Goal: Information Seeking & Learning: Find specific fact

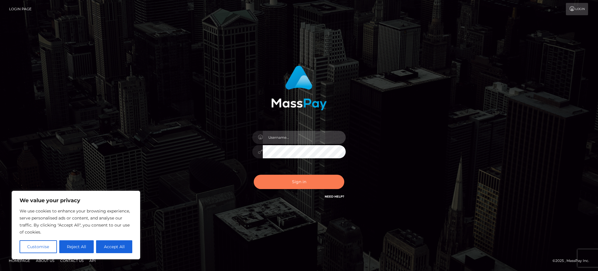
type input "Gaizelle"
click at [297, 182] on button "Sign in" at bounding box center [299, 181] width 91 height 14
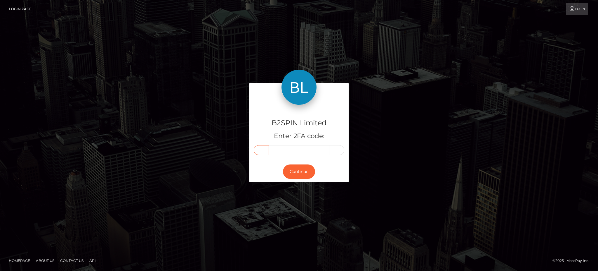
click at [268, 148] on input "text" at bounding box center [261, 150] width 15 height 10
type input "9"
type input "4"
type input "3"
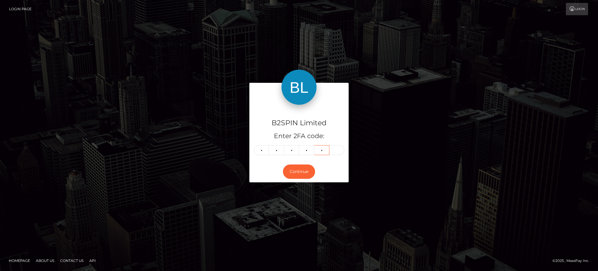
type input "4"
type input "8"
click at [297, 171] on button "Continue" at bounding box center [299, 171] width 32 height 14
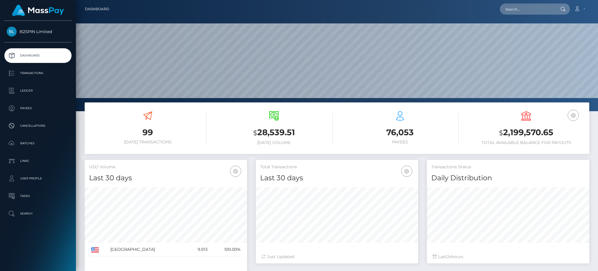
scroll to position [104, 162]
click at [517, 4] on input "text" at bounding box center [527, 9] width 55 height 11
paste input "396026"
type input "396026"
click at [520, 26] on link "Natalia Voloshyna" at bounding box center [523, 30] width 47 height 11
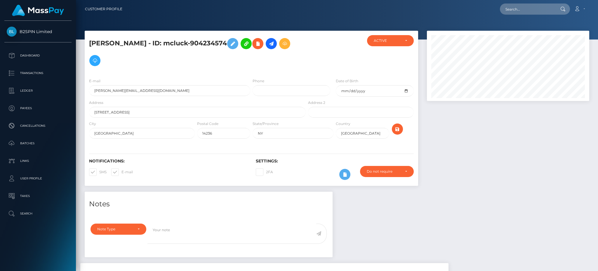
scroll to position [140, 0]
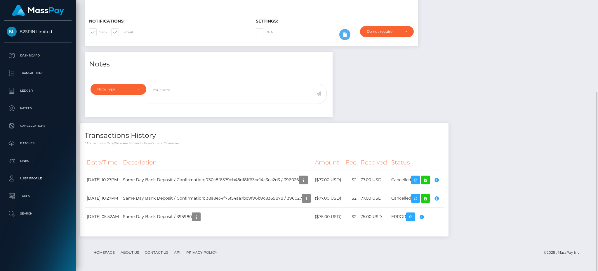
click at [436, 93] on div "Notes Note Type Compliance Clear Compliance General Note Type" at bounding box center [337, 147] width 514 height 190
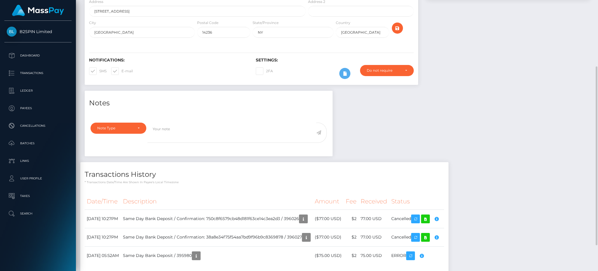
click at [533, 45] on div at bounding box center [508, 10] width 171 height 161
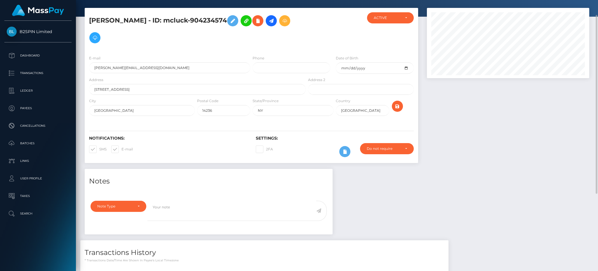
scroll to position [0, 0]
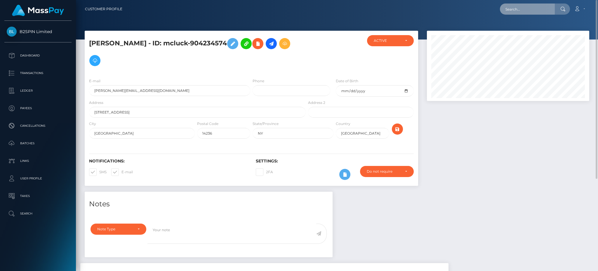
click at [519, 12] on input "text" at bounding box center [527, 9] width 55 height 11
paste input "335280"
click at [508, 12] on input "335280" at bounding box center [527, 9] width 55 height 11
paste input "932197775"
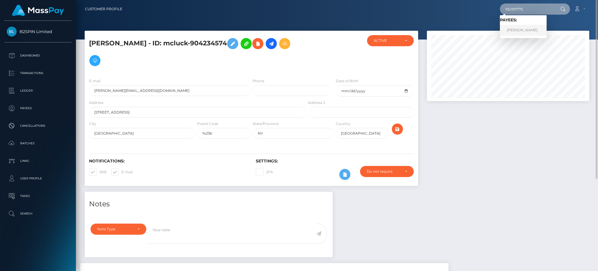
type input "932197775"
click at [526, 29] on link "Paulie Garofalo" at bounding box center [523, 30] width 47 height 11
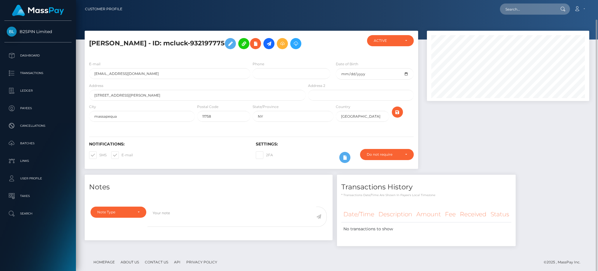
scroll to position [70, 162]
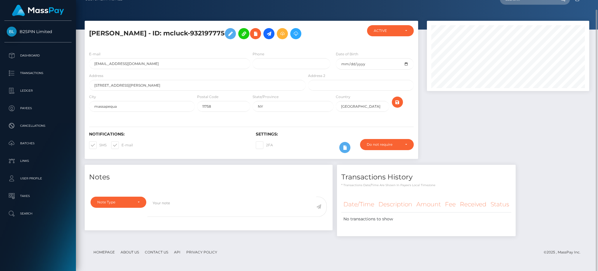
click at [473, 139] on div at bounding box center [508, 93] width 171 height 144
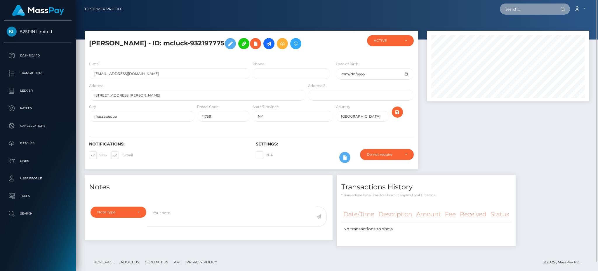
click at [516, 6] on input "text" at bounding box center [527, 9] width 55 height 11
paste input "379519"
click at [513, 8] on input "379519" at bounding box center [527, 9] width 55 height 11
paste input "921750651"
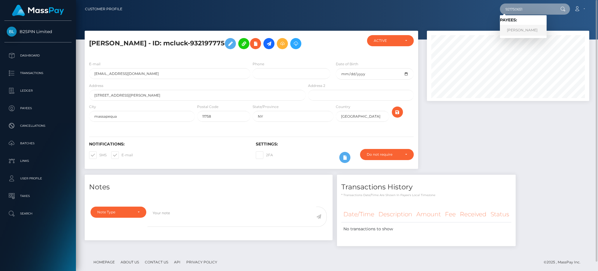
type input "921750651"
click at [523, 30] on link "Jorge Diaz" at bounding box center [523, 30] width 47 height 11
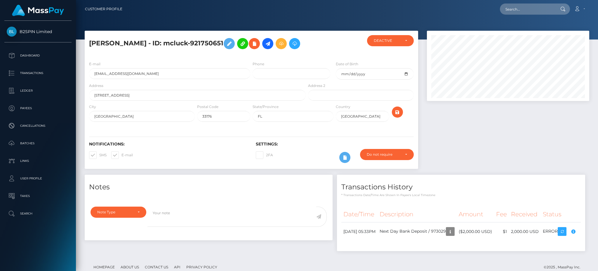
scroll to position [70, 162]
click at [471, 150] on div at bounding box center [508, 103] width 171 height 144
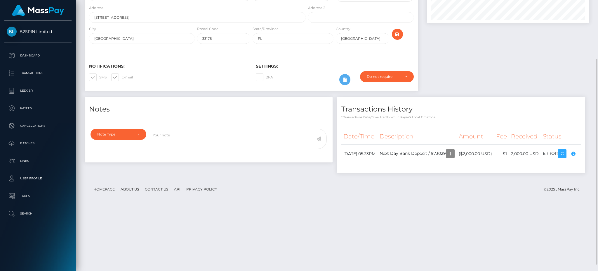
scroll to position [86, 0]
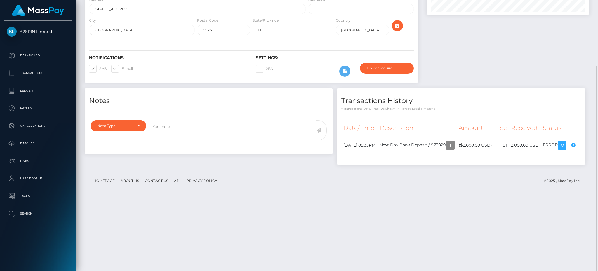
click at [402, 128] on div "Notes Note Type Compliance Clear Compliance General Note Type" at bounding box center [337, 129] width 514 height 82
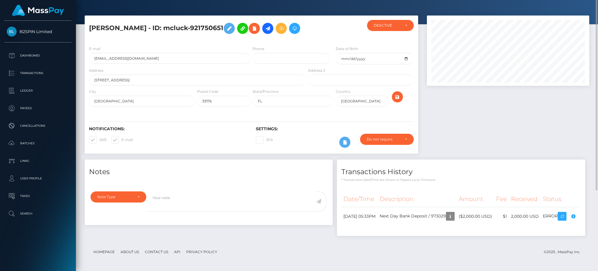
scroll to position [0, 0]
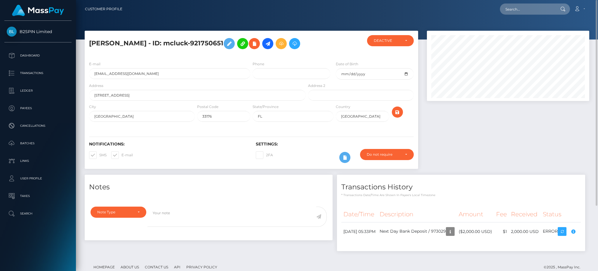
click at [189, 41] on h5 "[PERSON_NAME] - ID: mcluck-921750651" at bounding box center [196, 43] width 214 height 17
copy h5 "921750651"
click at [534, 11] on input "text" at bounding box center [527, 9] width 55 height 11
paste input "382234"
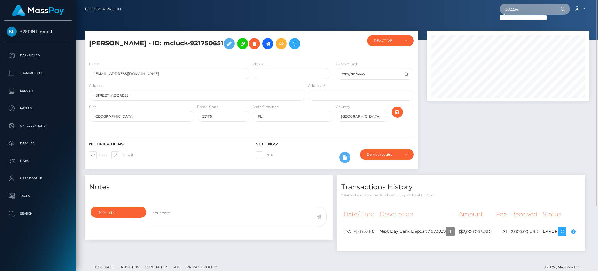
click at [514, 9] on input "382234" at bounding box center [527, 9] width 55 height 11
paste input "873335390"
click at [518, 10] on input "873335390" at bounding box center [527, 9] width 55 height 11
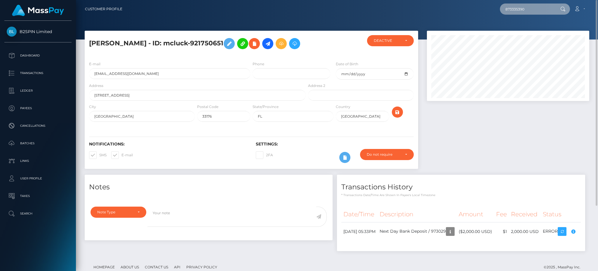
paste input "382379"
click at [515, 1] on nav "Customer Profile 382379 Loading... Loading... Account Logout" at bounding box center [337, 9] width 522 height 18
click at [514, 4] on input "382379" at bounding box center [527, 9] width 55 height 11
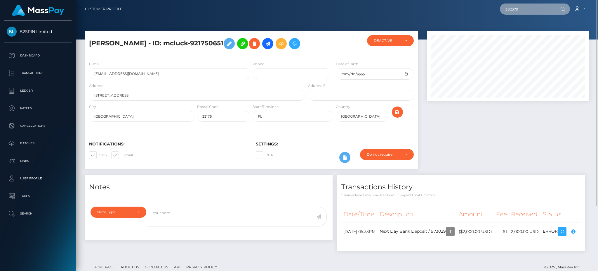
click at [514, 4] on input "382379" at bounding box center [527, 9] width 55 height 11
paste input "929813316"
click at [516, 5] on input "929813316" at bounding box center [527, 9] width 55 height 11
paste input "382832"
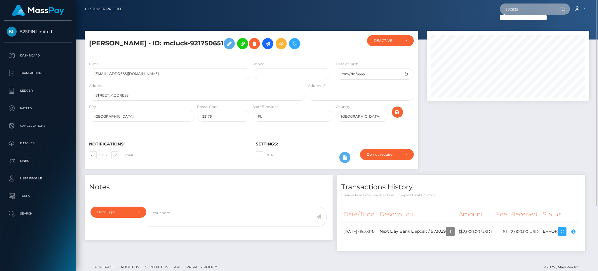
click at [513, 8] on input "382832" at bounding box center [527, 9] width 55 height 11
paste input "865465793"
click at [507, 15] on div "Loading... Loading..." at bounding box center [523, 17] width 47 height 5
click at [507, 15] on div "865465793 Loading... Loading... Account Edit Profile Logout" at bounding box center [358, 9] width 462 height 12
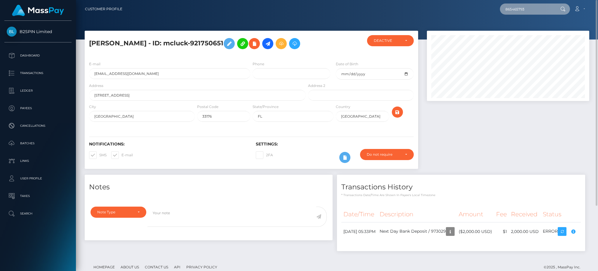
click at [512, 11] on input "865465793" at bounding box center [527, 9] width 55 height 11
paste input "381619"
click at [507, 8] on input "381619" at bounding box center [527, 9] width 55 height 11
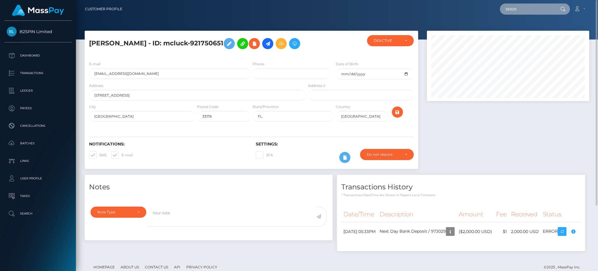
paste input "961411074"
click at [515, 7] on input "961411074" at bounding box center [527, 9] width 55 height 11
paste input "330419"
type input "330419"
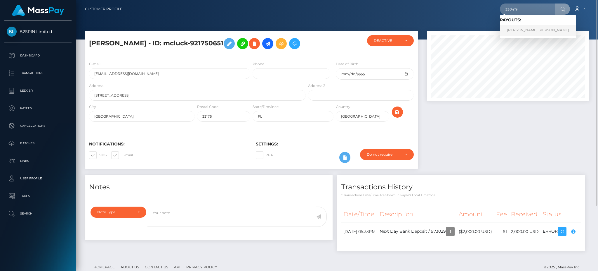
click at [545, 30] on link "LISA ANN PERLMUTTER" at bounding box center [538, 30] width 76 height 11
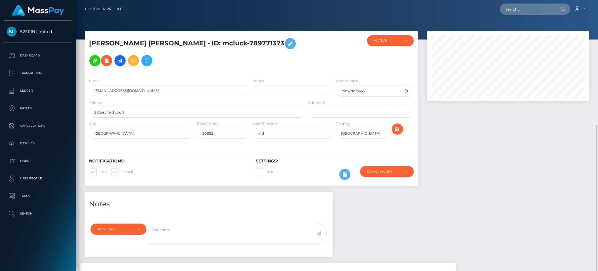
scroll to position [70, 162]
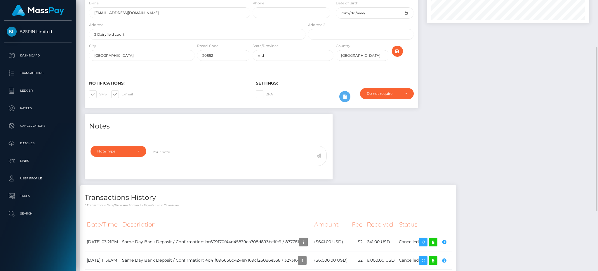
click at [453, 160] on div "Notes Note Type Compliance Clear Compliance General Note Type" at bounding box center [337, 227] width 514 height 227
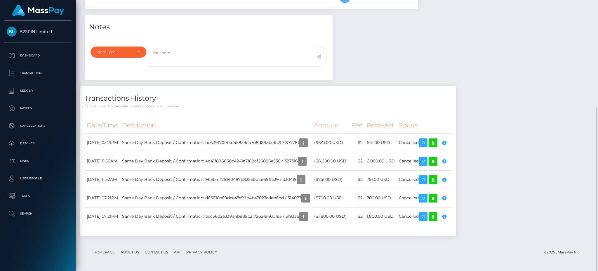
scroll to position [0, 0]
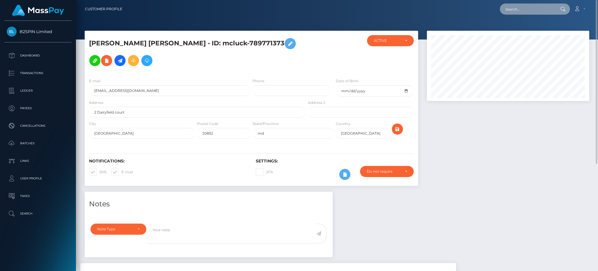
click at [512, 12] on input "text" at bounding box center [527, 9] width 55 height 11
paste input "386652"
click at [513, 8] on input "386652" at bounding box center [527, 9] width 55 height 11
paste input "940423579"
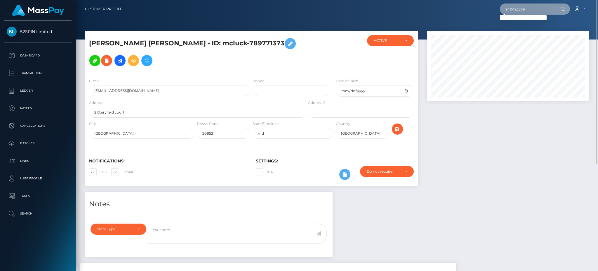
click at [515, 7] on input "940423579" at bounding box center [527, 9] width 55 height 11
paste input "381066"
click at [518, 5] on input "381066" at bounding box center [527, 9] width 55 height 11
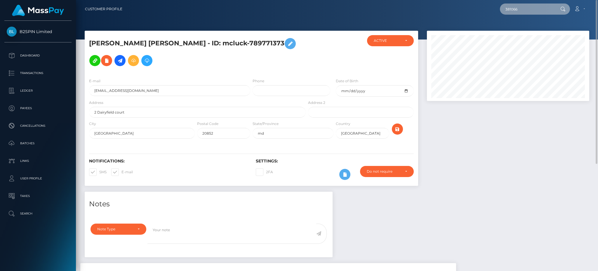
paste input "838111725"
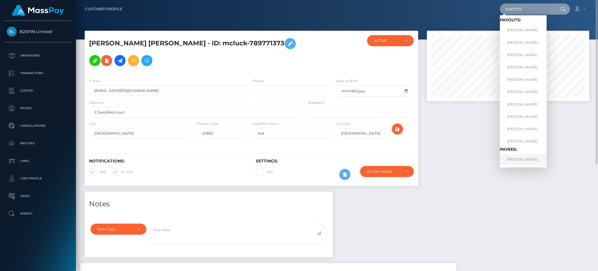
type input "838111725"
click at [518, 158] on link "David Ashby" at bounding box center [523, 159] width 47 height 11
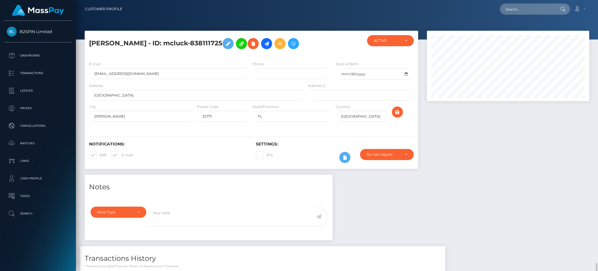
click at [540, 9] on input "text" at bounding box center [527, 9] width 55 height 11
paste input "325181"
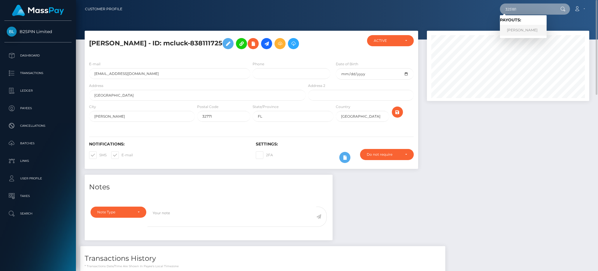
type input "325181"
click at [521, 33] on link "[PERSON_NAME]" at bounding box center [523, 30] width 47 height 11
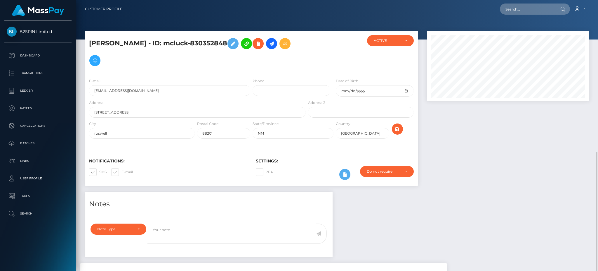
click at [494, 191] on div "Notes Note Type Compliance Clear Compliance General Note Type" at bounding box center [337, 267] width 514 height 153
click at [517, 10] on input "text" at bounding box center [527, 9] width 55 height 11
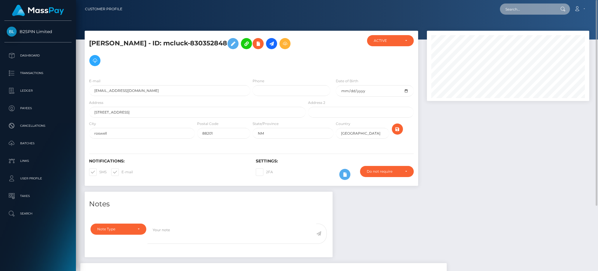
paste input "314723"
type input "314723"
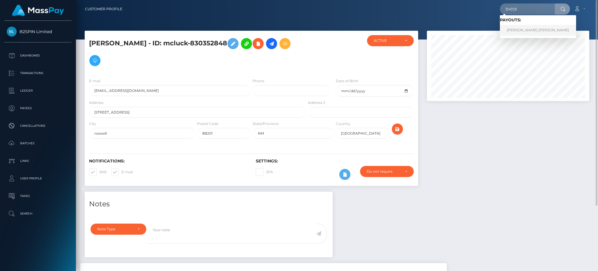
click at [520, 28] on link "CARLOS ANDREW VELASQUEZ EDMONDSON" at bounding box center [538, 30] width 76 height 11
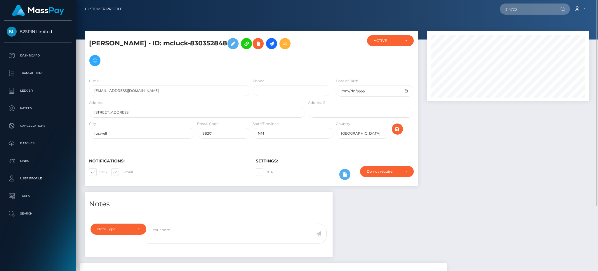
scroll to position [39, 0]
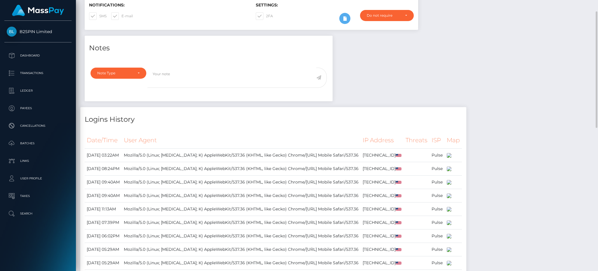
scroll to position [70, 162]
click at [496, 69] on div "Notes Note Type Compliance Clear Compliance General Note Type" at bounding box center [337, 244] width 514 height 417
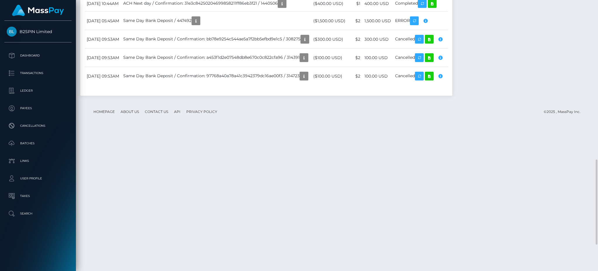
scroll to position [584, 0]
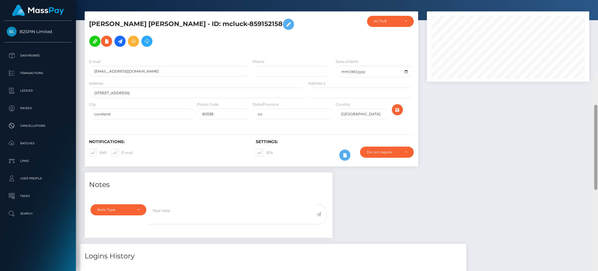
scroll to position [0, 0]
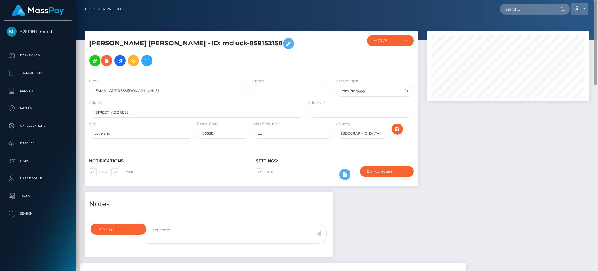
drag, startPoint x: 595, startPoint y: 100, endPoint x: 572, endPoint y: 4, distance: 99.3
click at [591, 6] on div "Customer Profile Loading... Loading..." at bounding box center [337, 135] width 522 height 271
click at [524, 4] on input "text" at bounding box center [527, 9] width 55 height 11
paste input "314391"
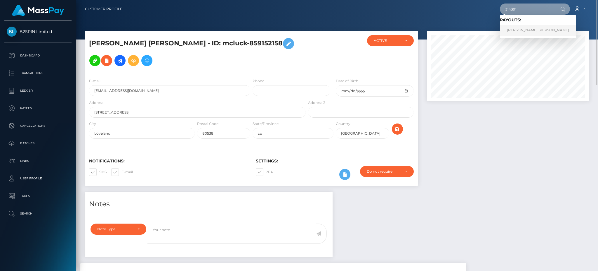
type input "314391"
click at [524, 32] on link "[PERSON_NAME] [PERSON_NAME]" at bounding box center [538, 30] width 76 height 11
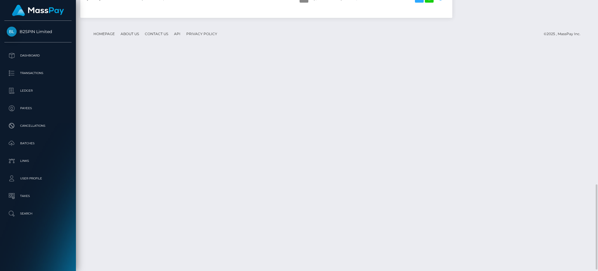
scroll to position [590, 0]
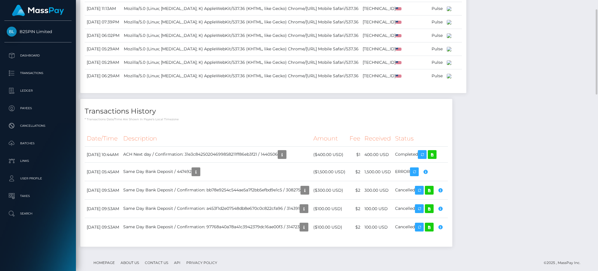
scroll to position [239, 0]
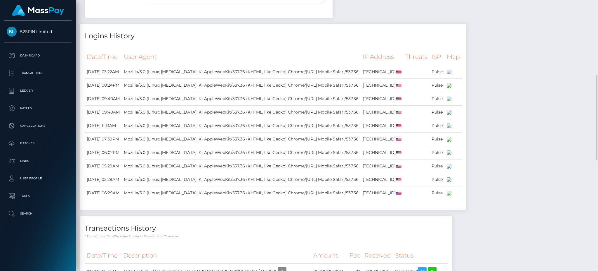
click at [573, 30] on div "Notes Note Type Compliance Clear Compliance General Note Type" at bounding box center [337, 160] width 514 height 417
click at [575, 21] on div "Notes Note Type Compliance Clear Compliance General Note Type" at bounding box center [337, 160] width 514 height 417
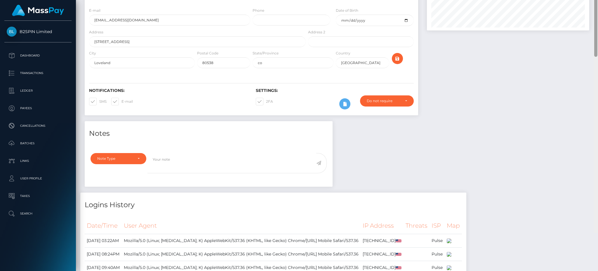
scroll to position [0, 0]
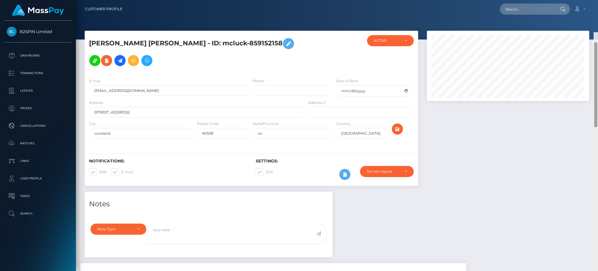
drag, startPoint x: 596, startPoint y: 132, endPoint x: 583, endPoint y: 28, distance: 105.1
click at [596, 42] on div at bounding box center [595, 84] width 3 height 85
click at [541, 8] on input "text" at bounding box center [527, 9] width 55 height 11
paste input "311048"
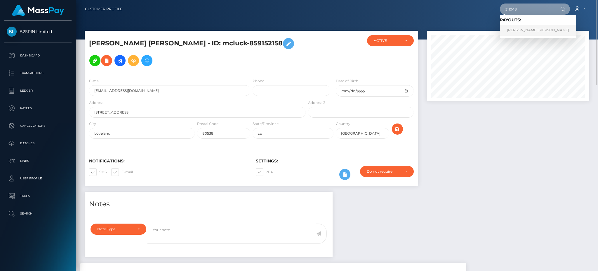
type input "311048"
click at [521, 28] on link "[PERSON_NAME] [PERSON_NAME]" at bounding box center [538, 30] width 76 height 11
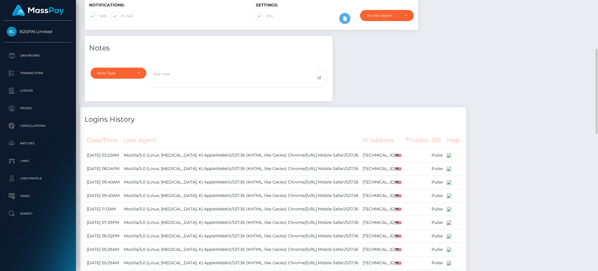
scroll to position [234, 0]
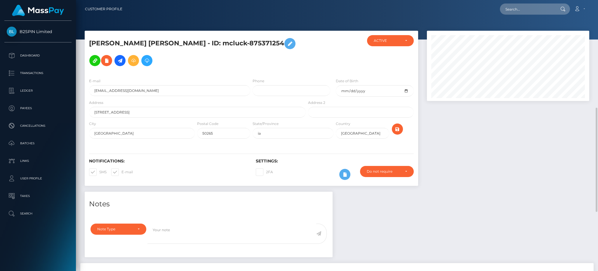
scroll to position [70, 162]
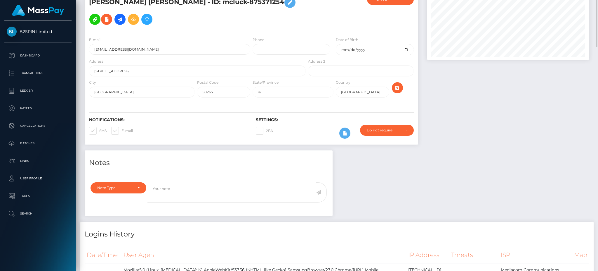
scroll to position [0, 0]
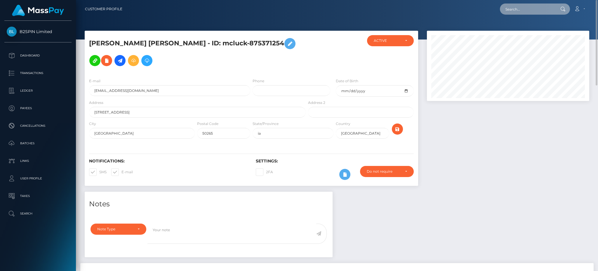
click at [525, 14] on input "text" at bounding box center [527, 9] width 55 height 11
paste input "261753"
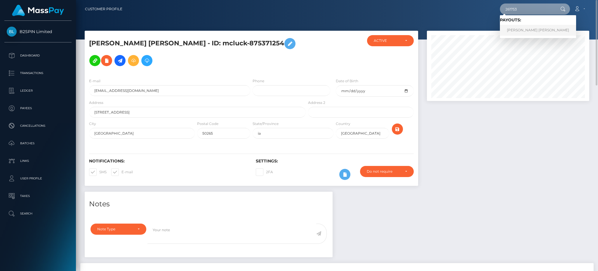
type input "261753"
click at [530, 30] on link "[PERSON_NAME] [PERSON_NAME]" at bounding box center [538, 30] width 76 height 11
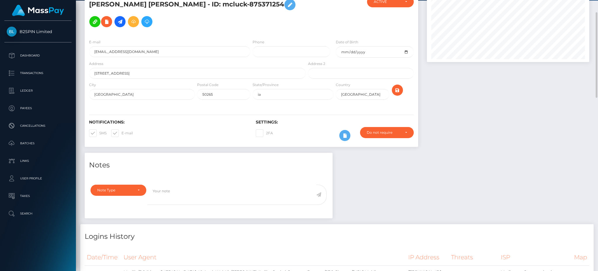
scroll to position [78, 0]
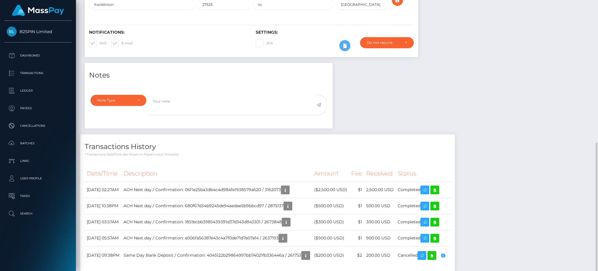
scroll to position [167, 0]
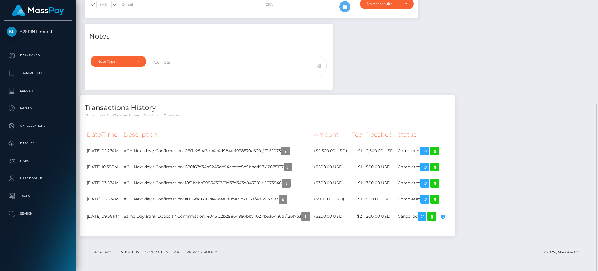
click at [526, 171] on div "Notes Note Type Compliance Clear Compliance General Note Type" at bounding box center [337, 133] width 514 height 218
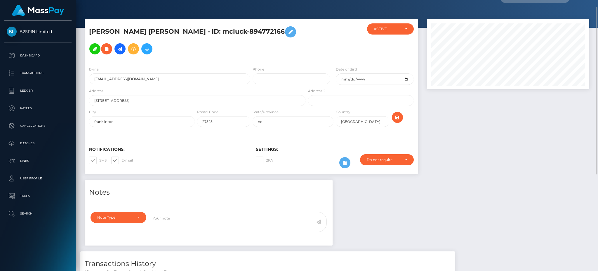
scroll to position [0, 0]
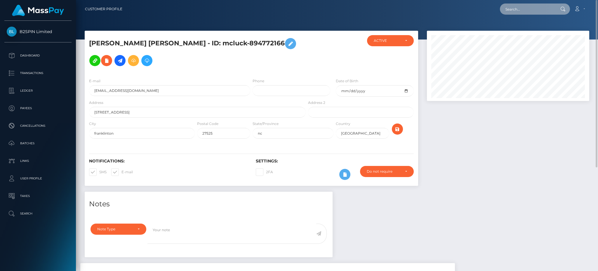
click at [523, 10] on input "text" at bounding box center [527, 9] width 55 height 11
paste input "267051"
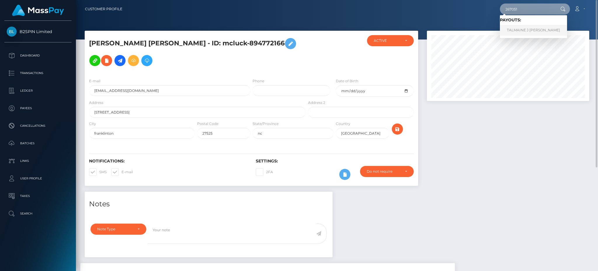
type input "267051"
click at [523, 27] on link "TALMAINE J [PERSON_NAME]" at bounding box center [533, 30] width 67 height 11
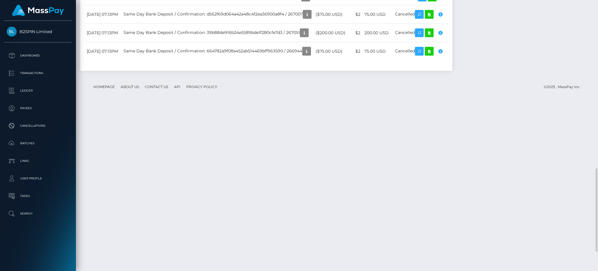
scroll to position [506, 0]
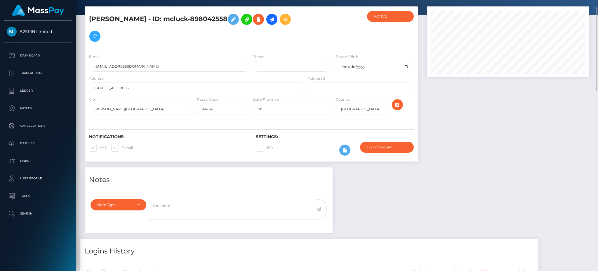
scroll to position [0, 0]
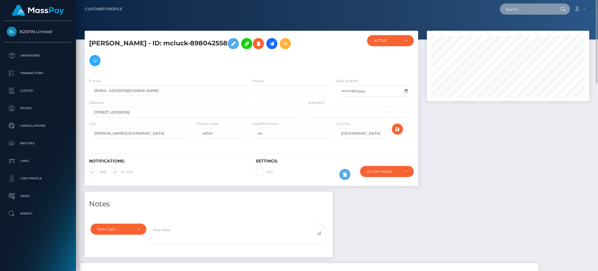
click at [543, 14] on input "text" at bounding box center [527, 9] width 55 height 11
paste input "320578"
type input "320578"
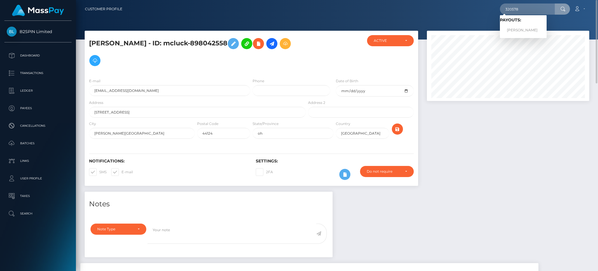
click at [518, 23] on span "Payouts: [PERSON_NAME]" at bounding box center [523, 27] width 47 height 18
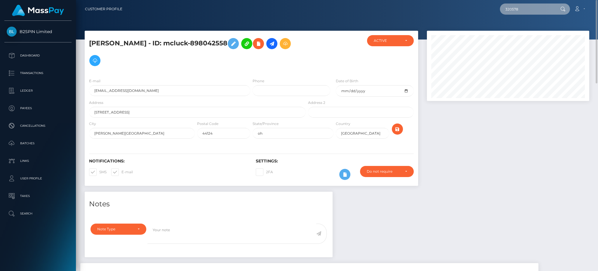
click at [526, 9] on input "320578" at bounding box center [527, 9] width 55 height 11
click at [531, 26] on link "WILLIAM KEITH DAVIS" at bounding box center [523, 30] width 47 height 11
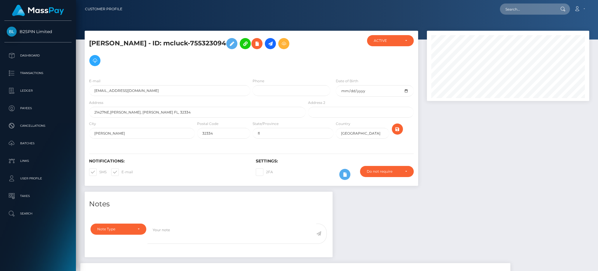
scroll to position [70, 162]
click at [503, 155] on div at bounding box center [508, 111] width 171 height 161
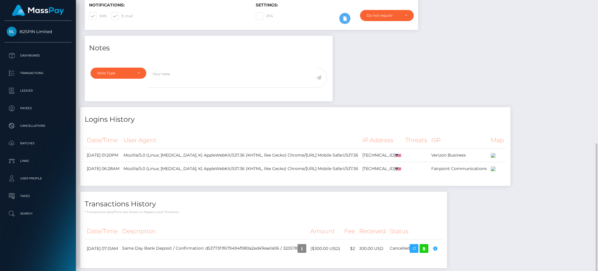
scroll to position [234, 0]
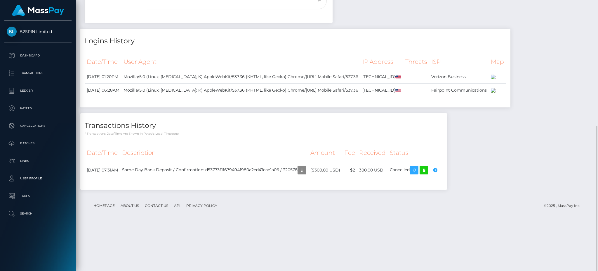
click at [512, 28] on div "Notes Note Type Compliance Clear Compliance General Note Type" at bounding box center [337, 76] width 514 height 238
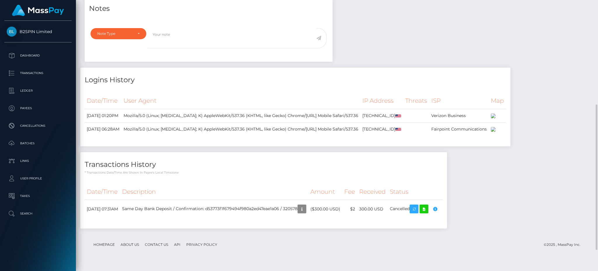
scroll to position [0, 0]
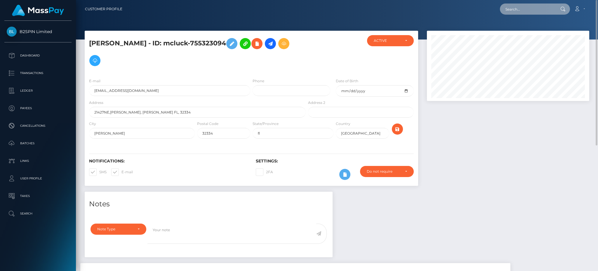
click at [531, 11] on input "text" at bounding box center [527, 9] width 55 height 11
paste input "271119"
type input "271119"
click at [527, 32] on link "[PERSON_NAME]" at bounding box center [523, 30] width 47 height 11
click at [522, 6] on input "text" at bounding box center [527, 9] width 55 height 11
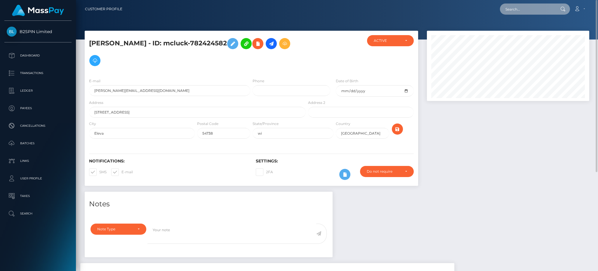
paste input "272981"
type input "272981"
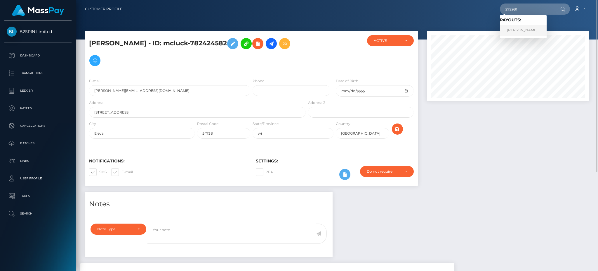
click at [528, 27] on link "[PERSON_NAME]" at bounding box center [523, 30] width 47 height 11
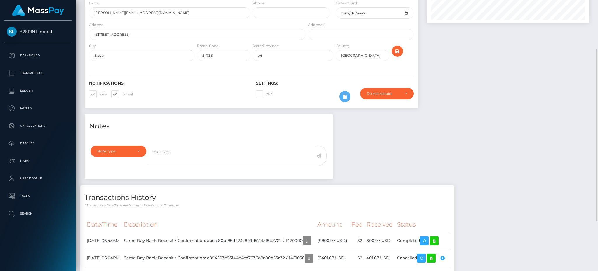
scroll to position [156, 0]
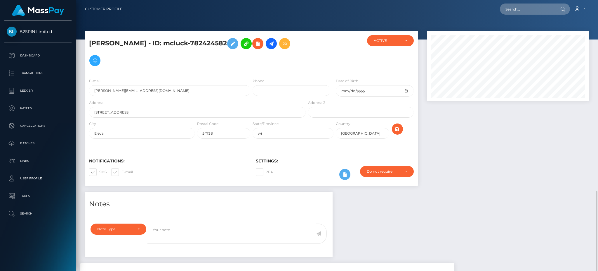
scroll to position [70, 162]
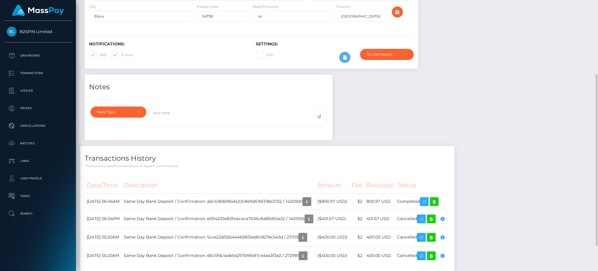
click at [525, 134] on div "Notes Note Type Compliance Clear Compliance General Note Type" at bounding box center [337, 177] width 514 height 206
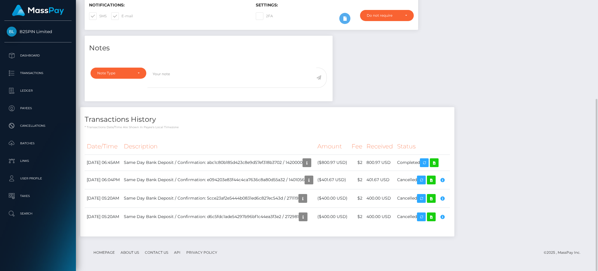
drag, startPoint x: 516, startPoint y: 93, endPoint x: 512, endPoint y: 89, distance: 5.0
click at [516, 93] on div "Notes Note Type Compliance Clear Compliance General Note Type" at bounding box center [337, 139] width 514 height 206
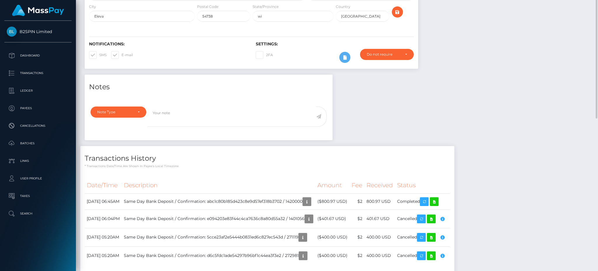
scroll to position [0, 0]
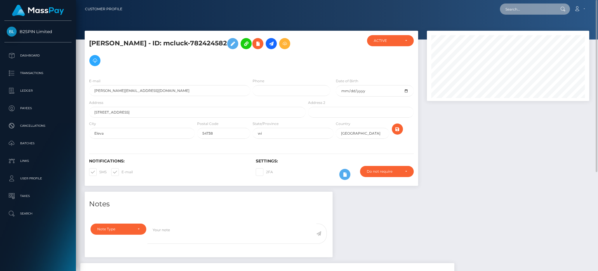
click at [538, 4] on input "text" at bounding box center [527, 9] width 55 height 11
paste input "327703"
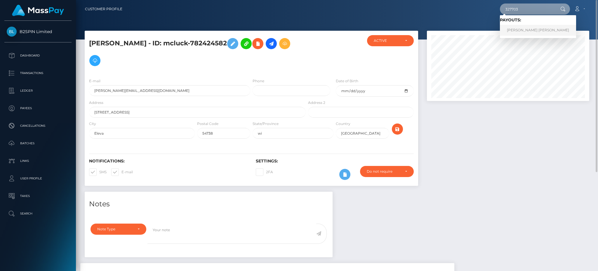
type input "327703"
click at [524, 28] on link "MAI LY LIM" at bounding box center [538, 30] width 76 height 11
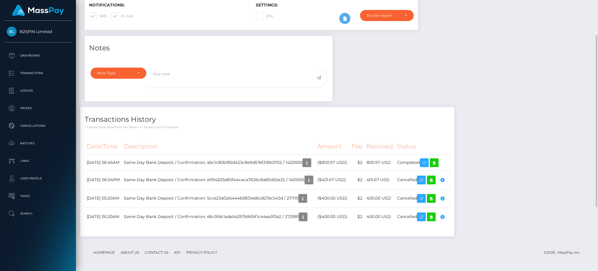
scroll to position [117, 0]
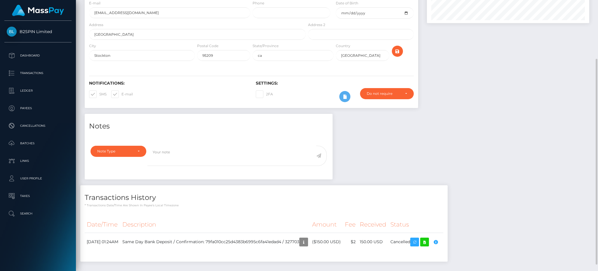
scroll to position [70, 162]
click at [519, 157] on div "Notes Note Type Compliance Clear Compliance General Note Type" at bounding box center [337, 190] width 514 height 153
drag, startPoint x: 512, startPoint y: 109, endPoint x: 506, endPoint y: 103, distance: 8.1
click at [511, 114] on div "Notes Note Type Compliance Clear Compliance General Note Type" at bounding box center [337, 190] width 514 height 153
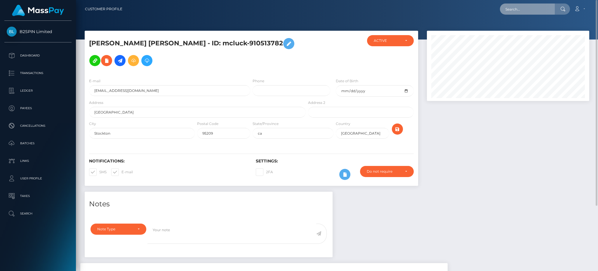
click at [533, 8] on input "text" at bounding box center [527, 9] width 55 height 11
paste input "309136"
type input "309136"
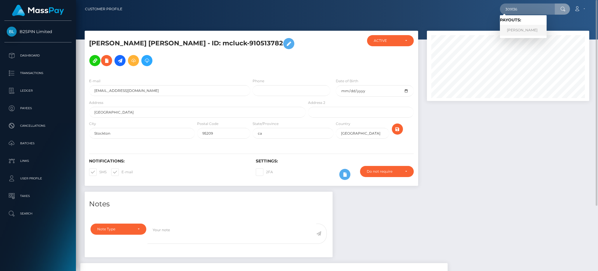
click at [524, 26] on link "[PERSON_NAME]" at bounding box center [523, 30] width 47 height 11
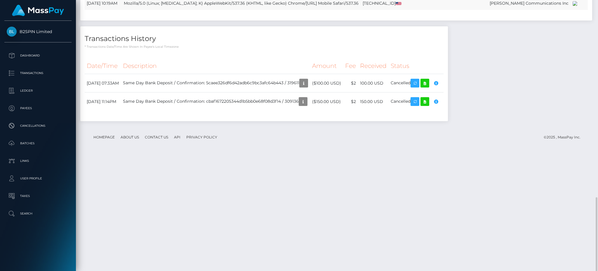
scroll to position [506, 0]
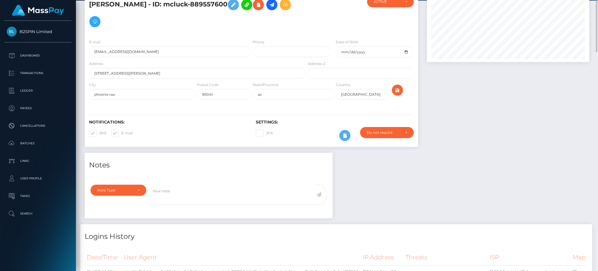
scroll to position [0, 0]
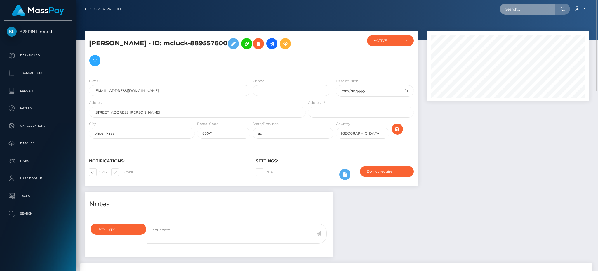
click at [525, 11] on input "text" at bounding box center [527, 9] width 55 height 11
paste input "314077"
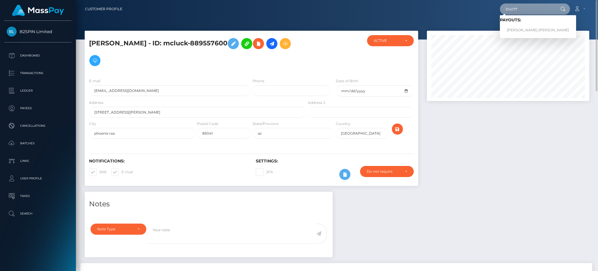
type input "314077"
click at [522, 31] on link "[PERSON_NAME] [PERSON_NAME]" at bounding box center [538, 30] width 76 height 11
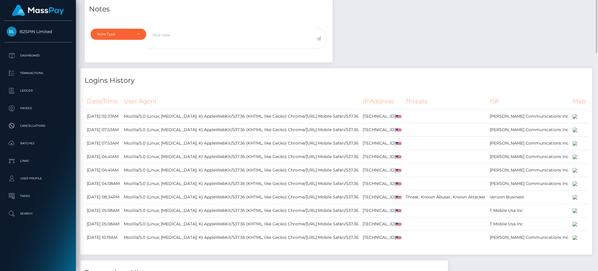
scroll to position [195, 0]
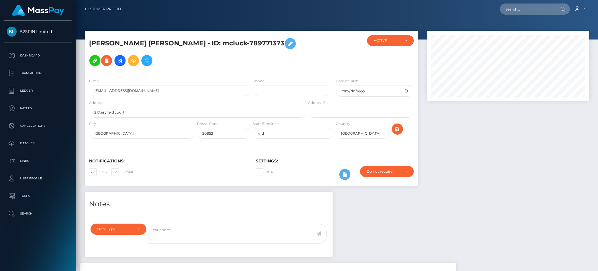
click at [521, 8] on input "text" at bounding box center [527, 9] width 55 height 11
paste input "326776"
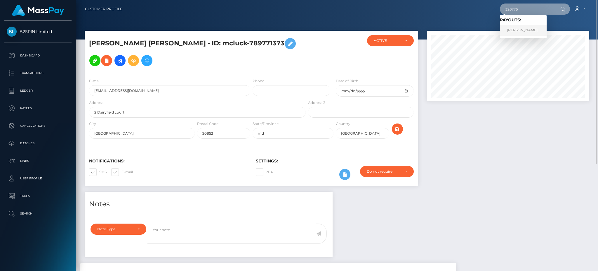
type input "326776"
click at [521, 29] on link "[PERSON_NAME]" at bounding box center [523, 30] width 47 height 11
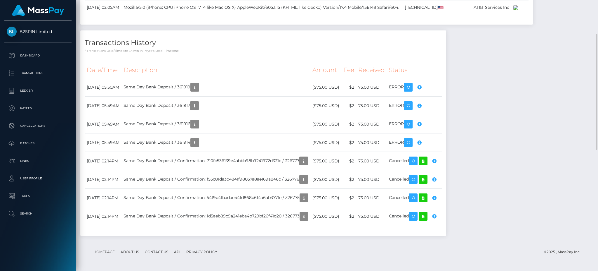
scroll to position [363, 0]
